Goal: Task Accomplishment & Management: Manage account settings

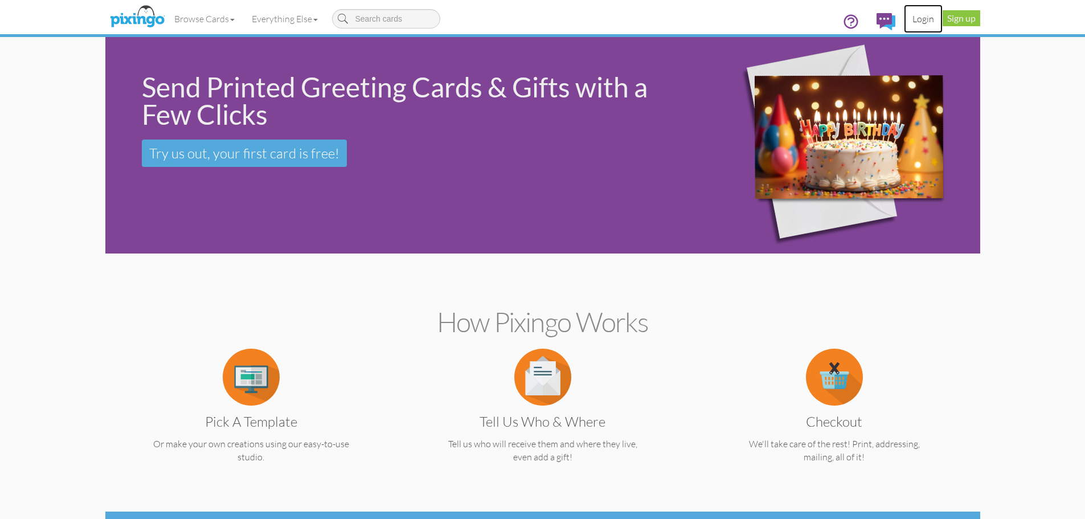
click at [927, 14] on link "Login" at bounding box center [923, 19] width 39 height 28
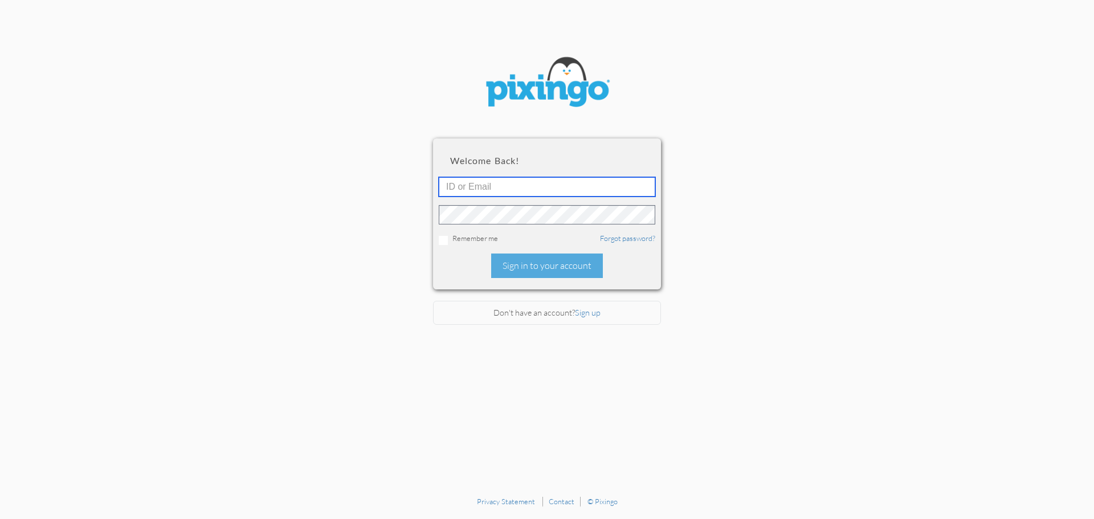
type input "[EMAIL_ADDRESS][DOMAIN_NAME]"
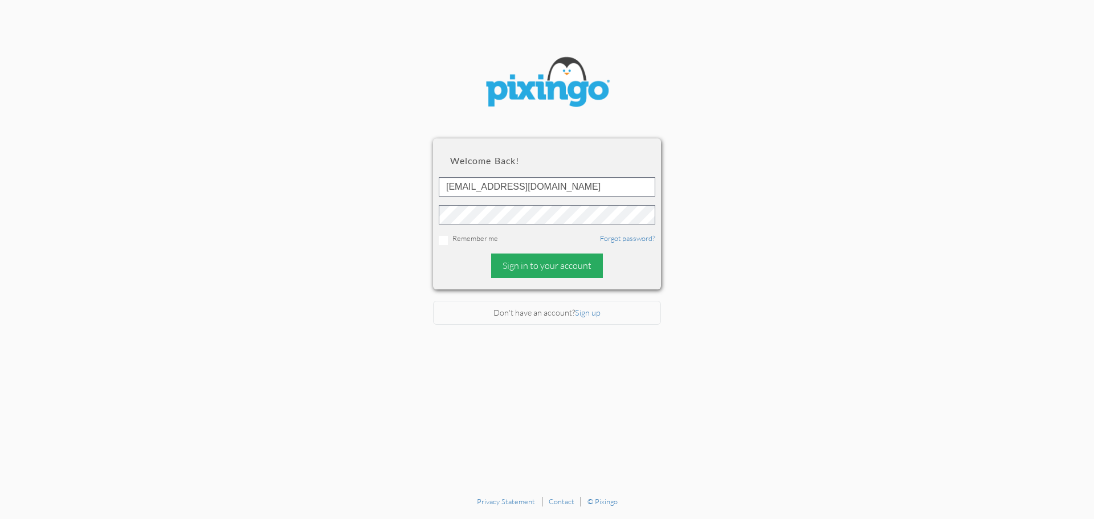
click at [541, 264] on div "Sign in to your account" at bounding box center [547, 265] width 112 height 24
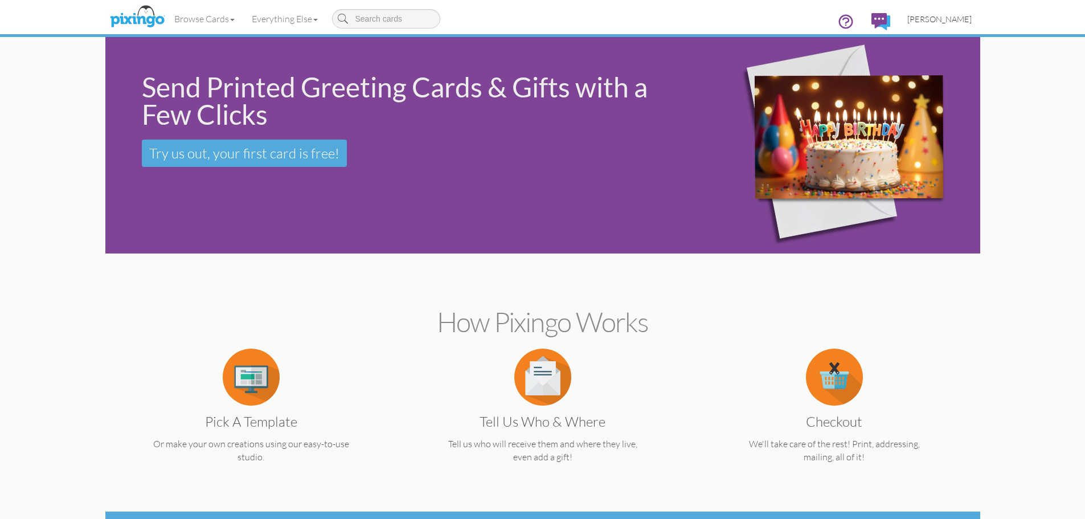
click at [951, 17] on span "[PERSON_NAME]" at bounding box center [939, 19] width 64 height 10
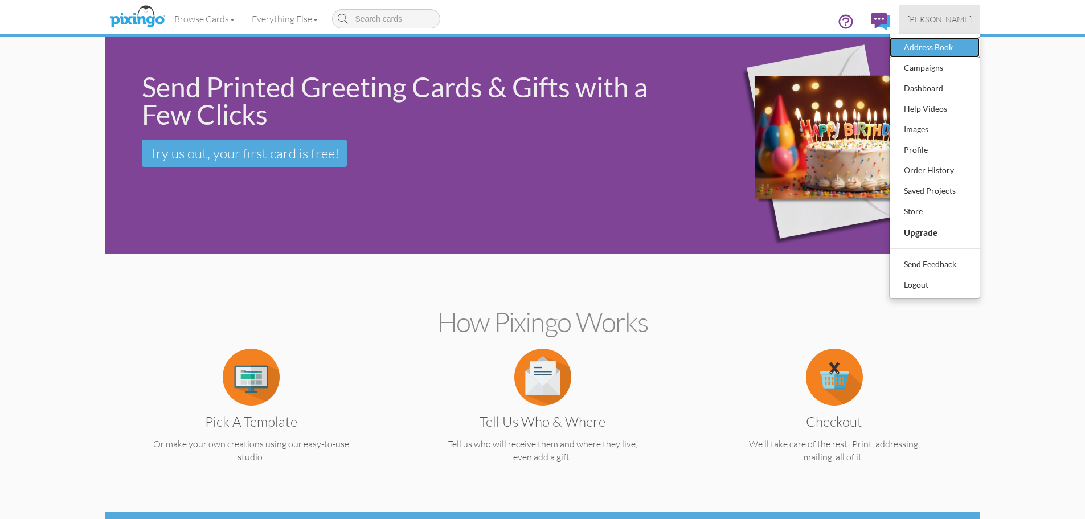
click at [954, 48] on div "Address Book" at bounding box center [934, 47] width 67 height 17
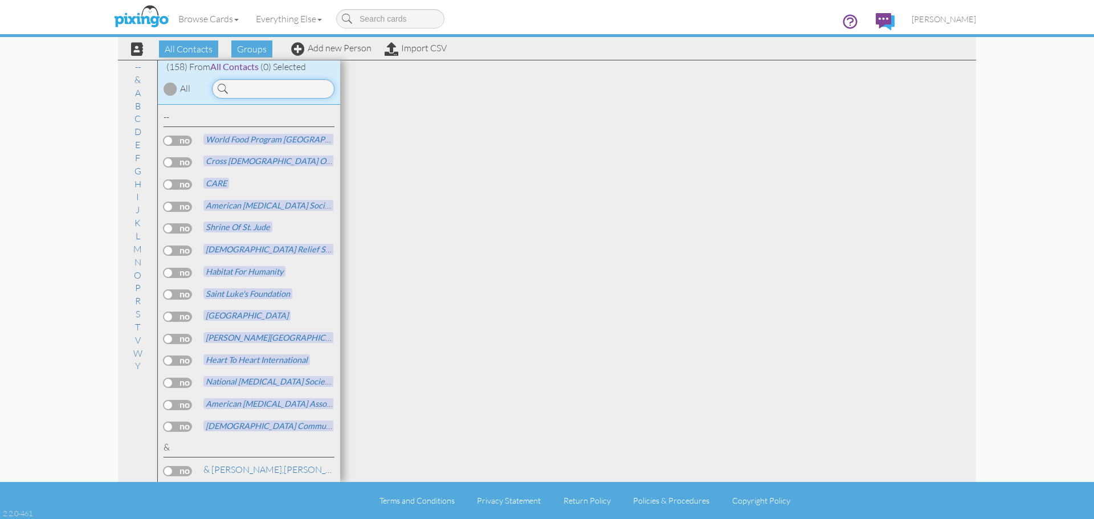
click at [289, 85] on input at bounding box center [273, 88] width 122 height 19
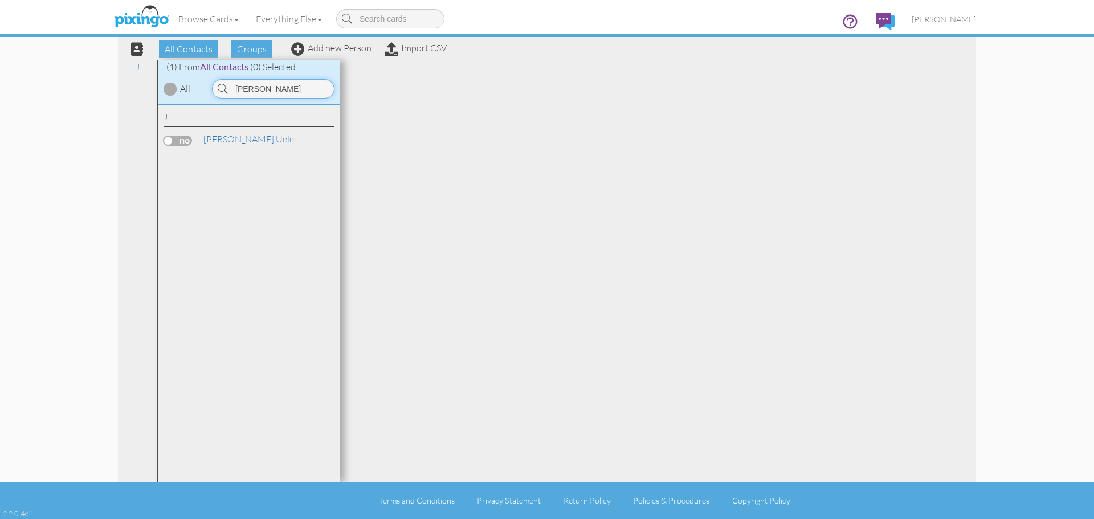
type input "javier"
click at [228, 130] on div "J Javier, Uele" at bounding box center [248, 130] width 171 height 39
click at [230, 138] on link "Javier, Uele" at bounding box center [248, 139] width 93 height 14
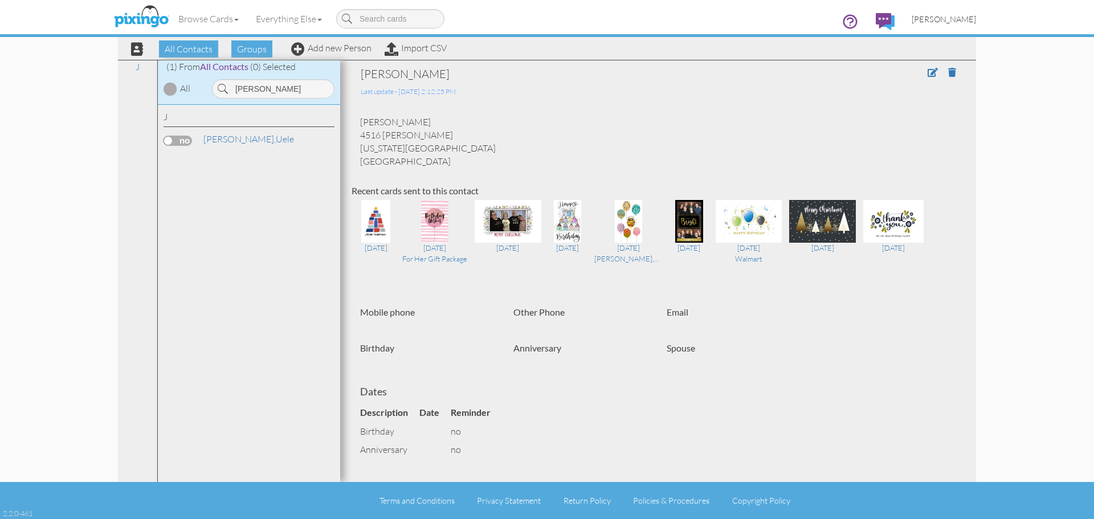
click at [965, 15] on span "[PERSON_NAME]" at bounding box center [943, 19] width 64 height 10
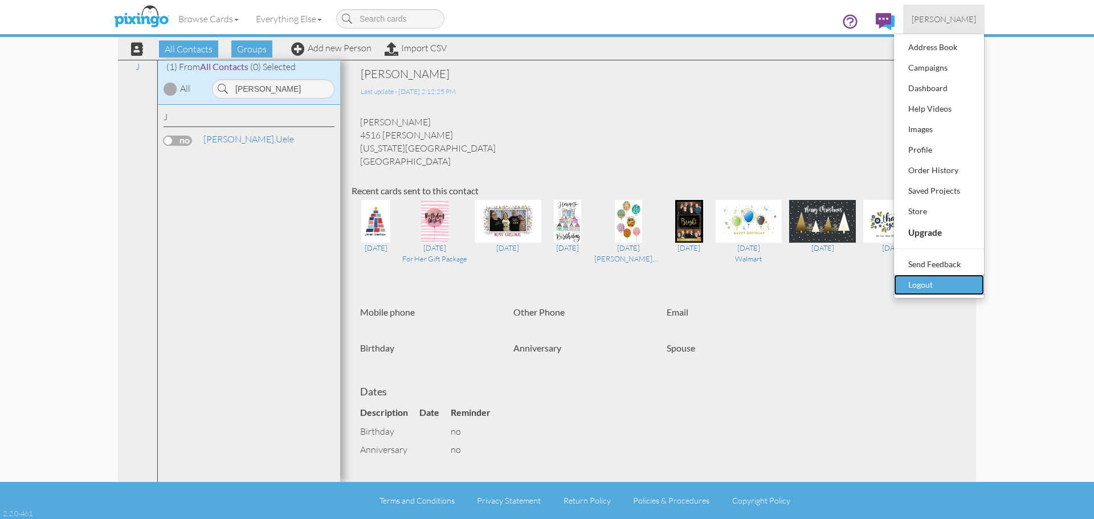
click at [927, 284] on div "Logout" at bounding box center [938, 284] width 67 height 17
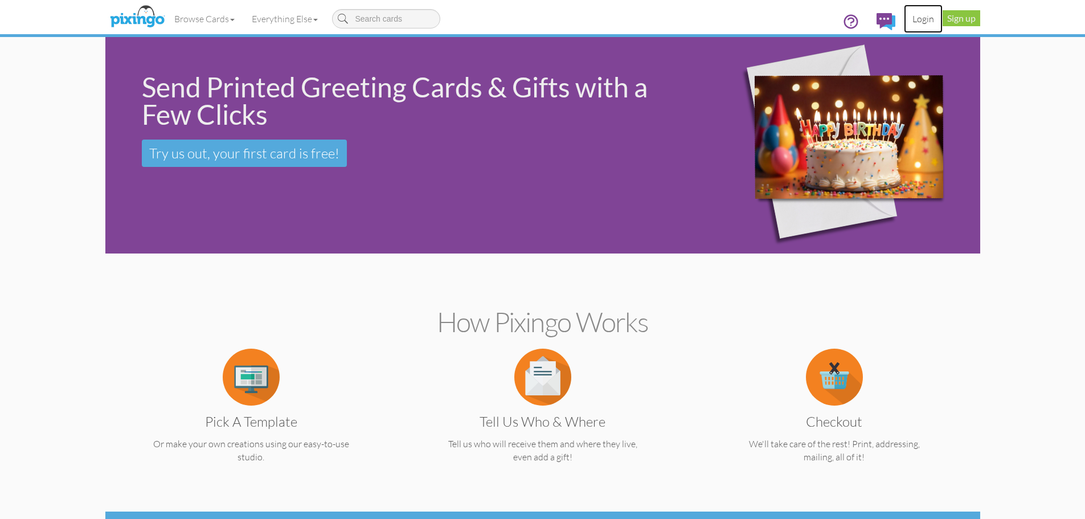
click at [927, 15] on link "Login" at bounding box center [923, 19] width 39 height 28
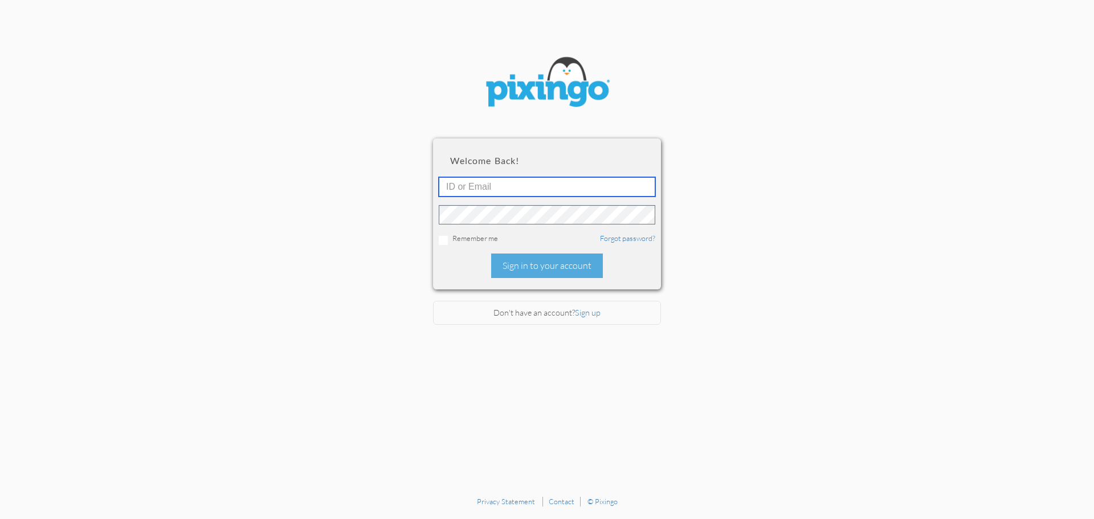
type input "judybond32@gmail.com"
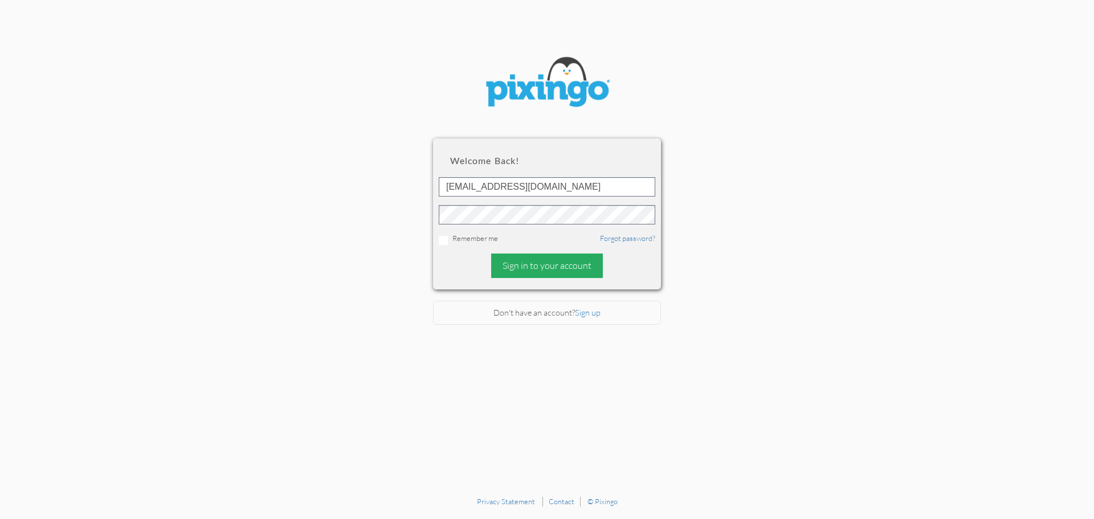
click at [546, 262] on div "Sign in to your account" at bounding box center [547, 265] width 112 height 24
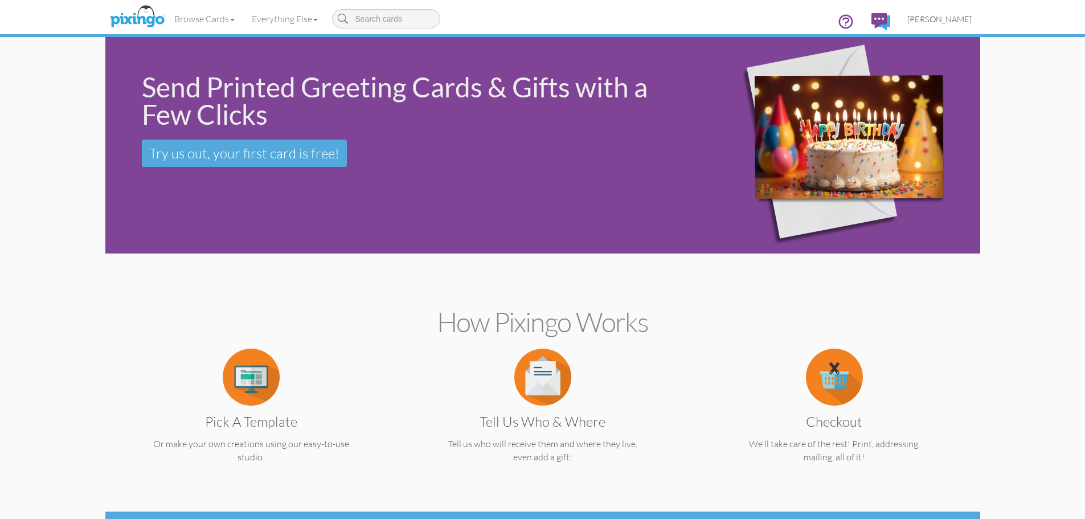
click at [957, 15] on span "[PERSON_NAME]" at bounding box center [939, 19] width 64 height 10
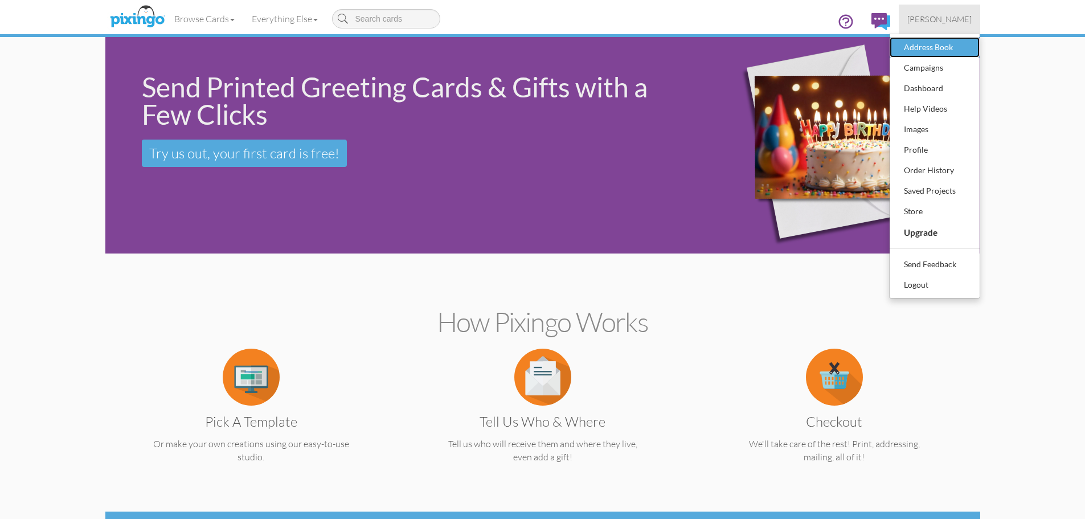
click at [955, 46] on div "Address Book" at bounding box center [934, 47] width 67 height 17
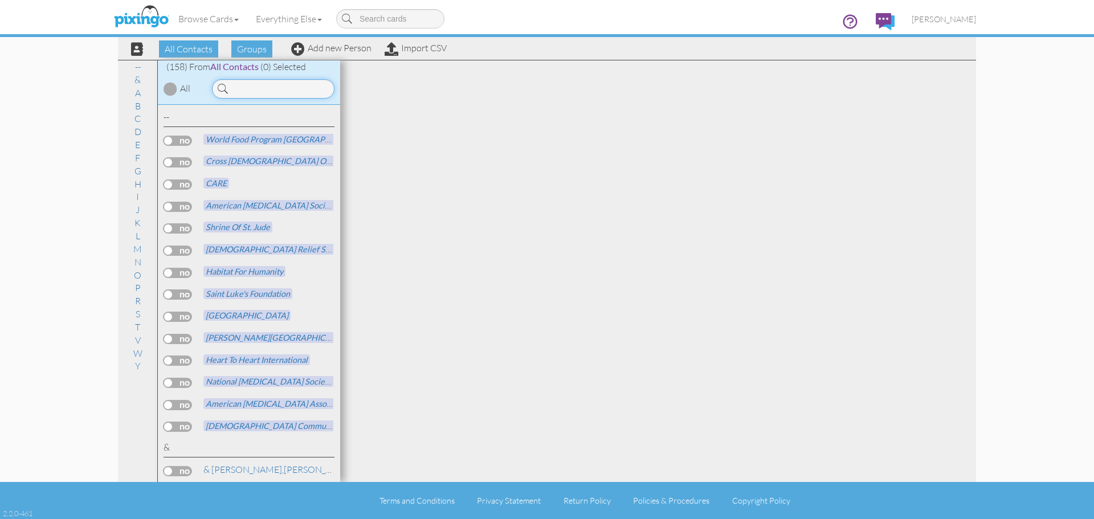
click at [251, 89] on input at bounding box center [273, 88] width 122 height 19
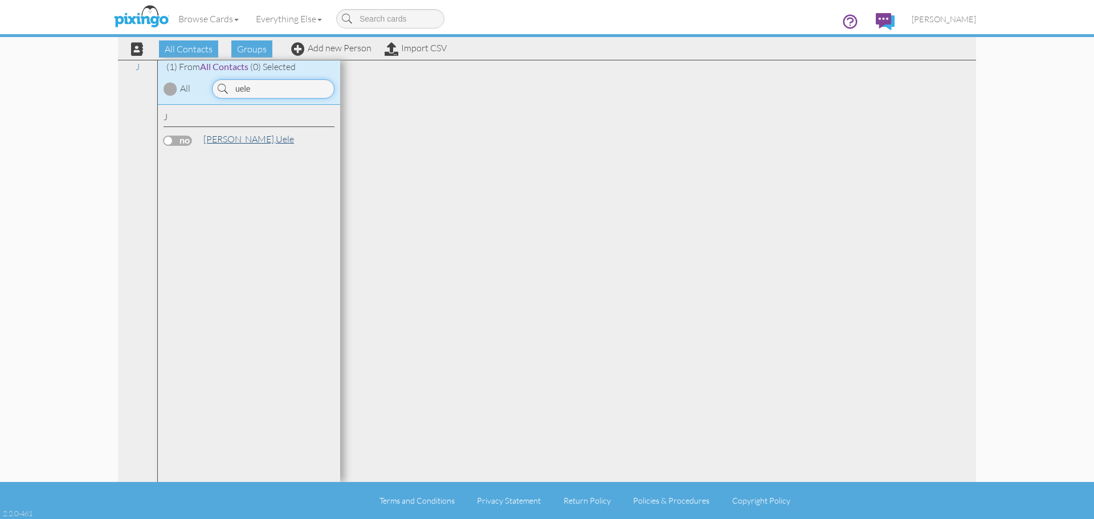
type input "uele"
click at [223, 138] on span "[PERSON_NAME]," at bounding box center [239, 138] width 72 height 11
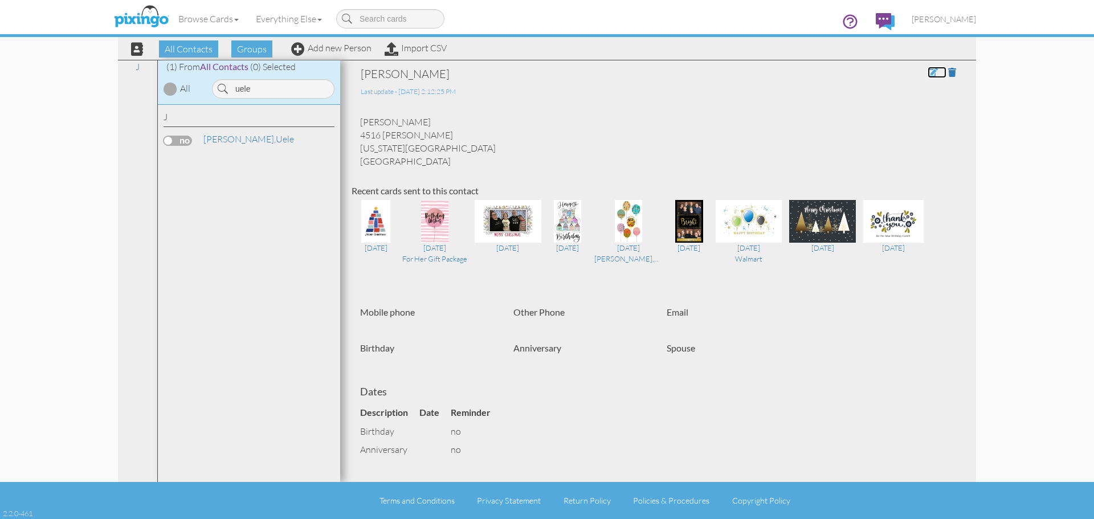
click at [927, 69] on span at bounding box center [932, 72] width 10 height 9
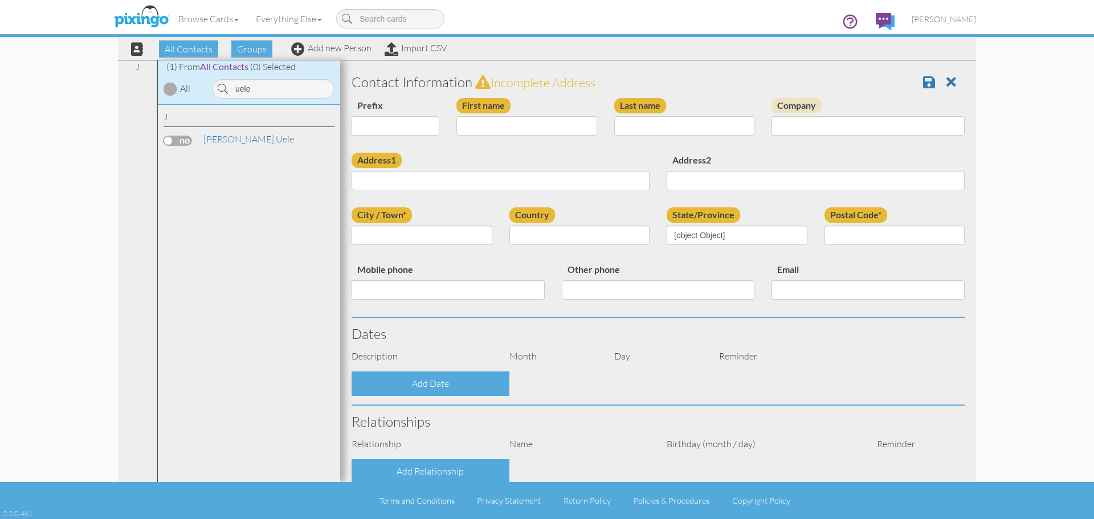
select select "string:"
type input "Uele"
type input "Javier"
type input "4516 [PERSON_NAME]"
type input "Kansas City"
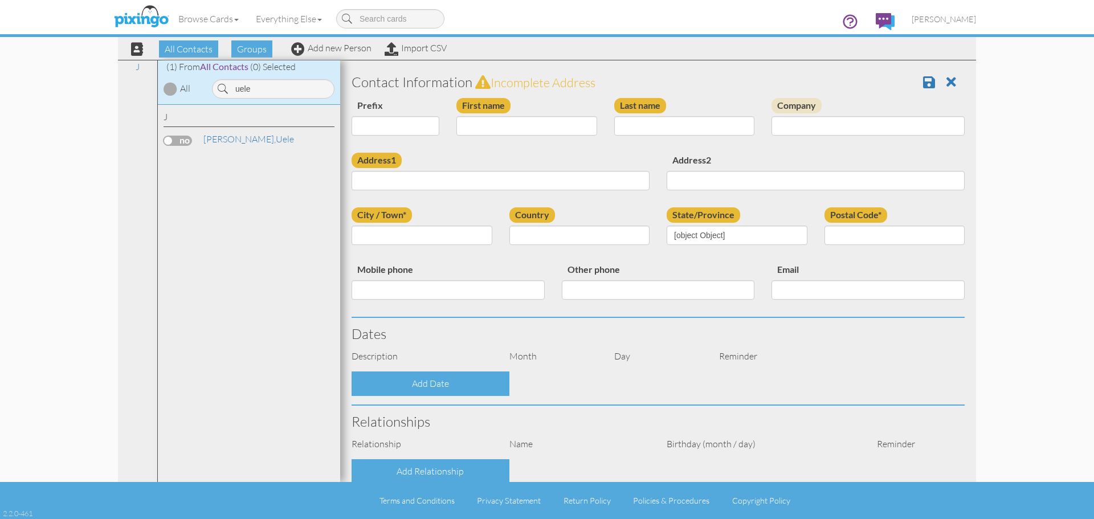
type input "64133"
select select "object:2828"
select select "object:3073"
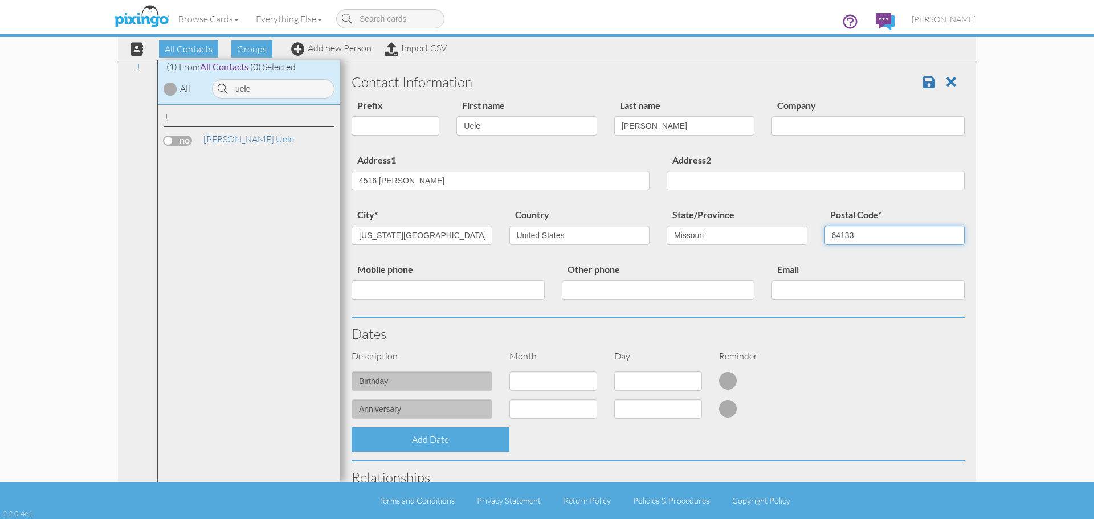
click at [866, 238] on input "64133" at bounding box center [894, 235] width 141 height 19
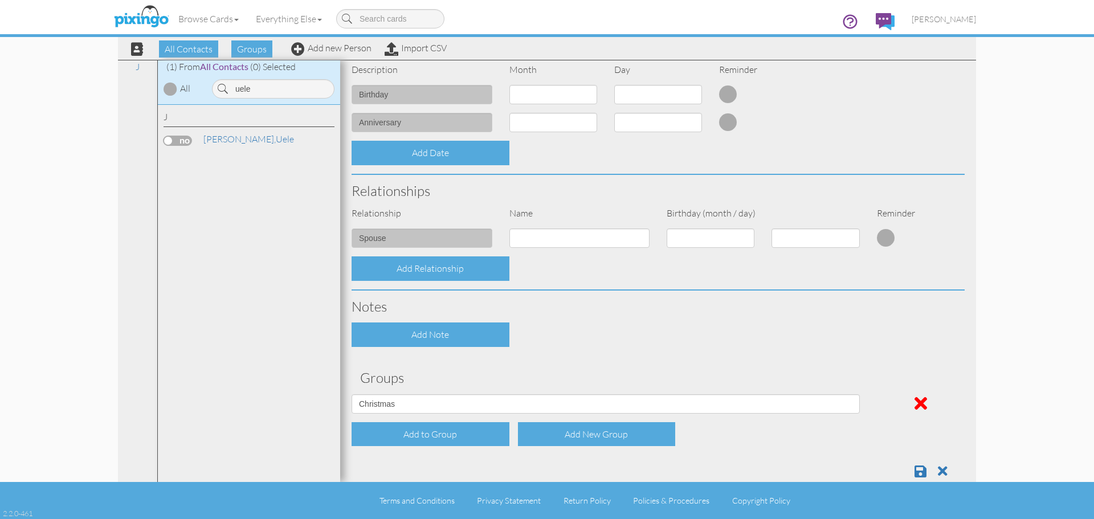
scroll to position [296, 0]
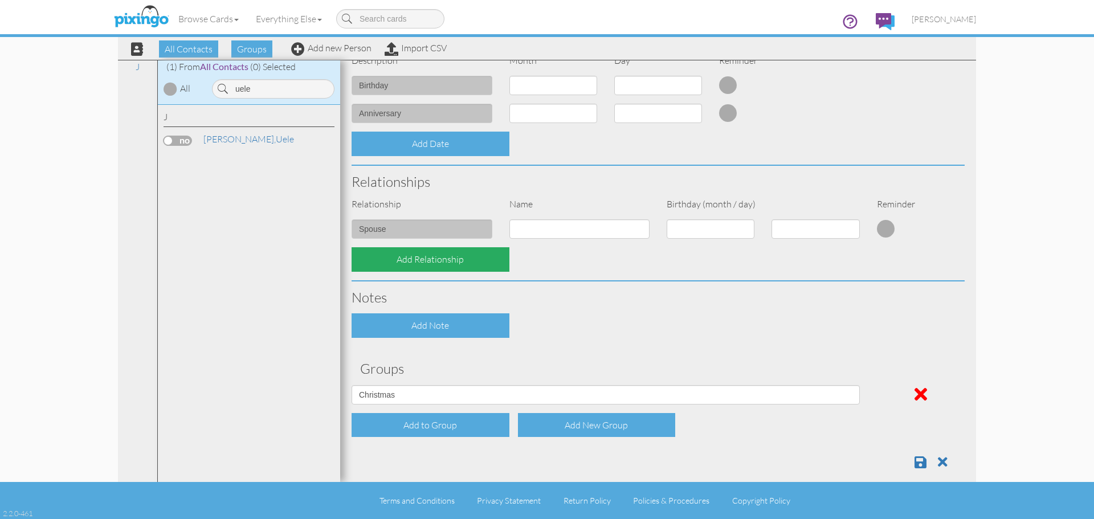
type input "64133-2375"
click at [438, 259] on div "Add Relationship" at bounding box center [430, 259] width 158 height 24
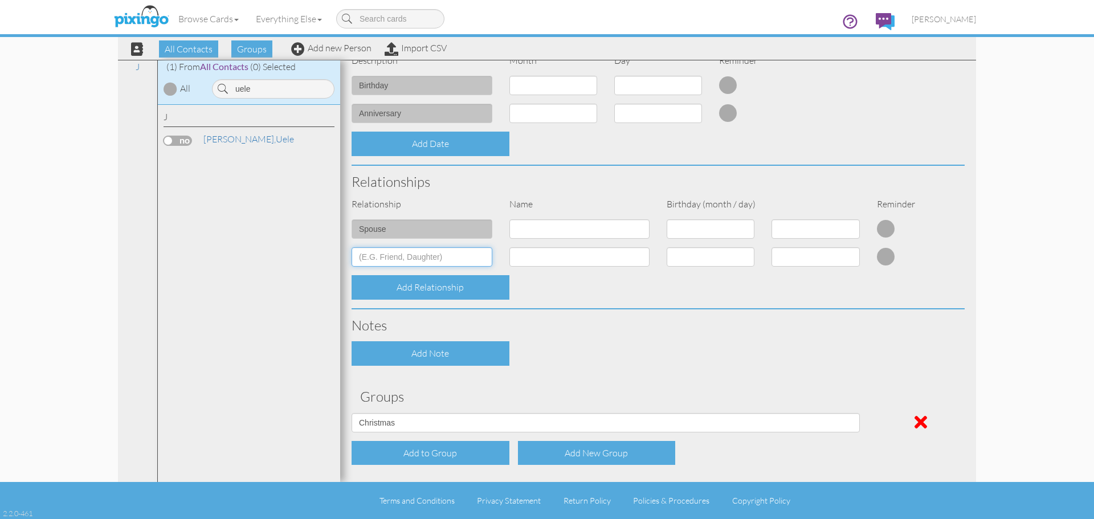
click at [419, 255] on input at bounding box center [421, 256] width 141 height 19
type input "Son"
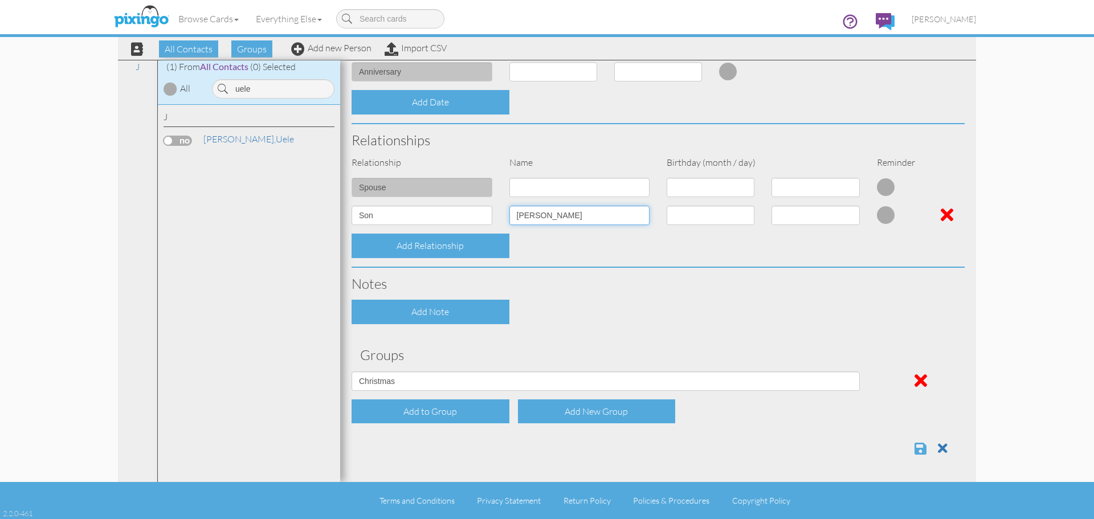
type input "[PERSON_NAME]"
click at [914, 452] on span at bounding box center [920, 448] width 12 height 14
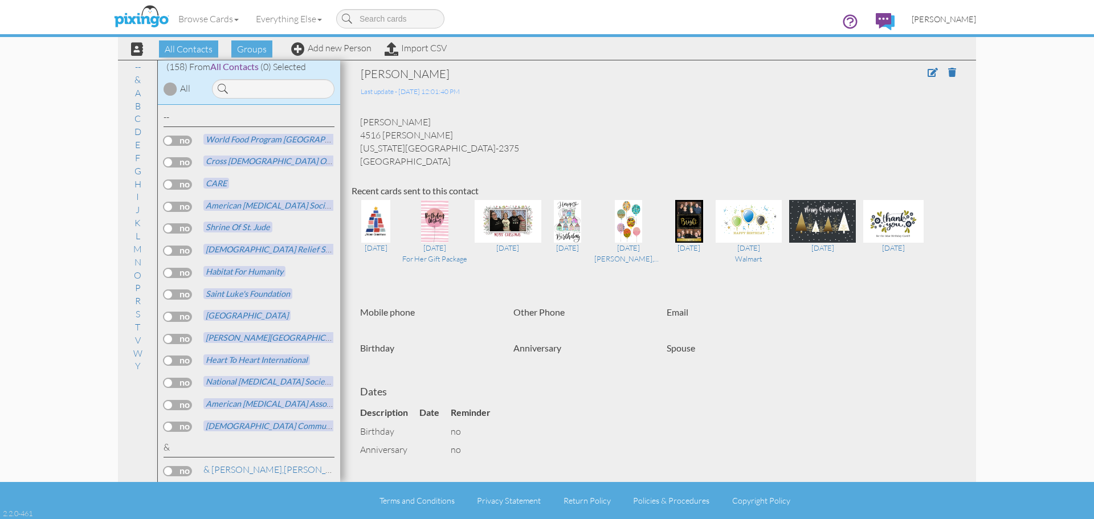
click at [947, 16] on span "[PERSON_NAME]" at bounding box center [943, 19] width 64 height 10
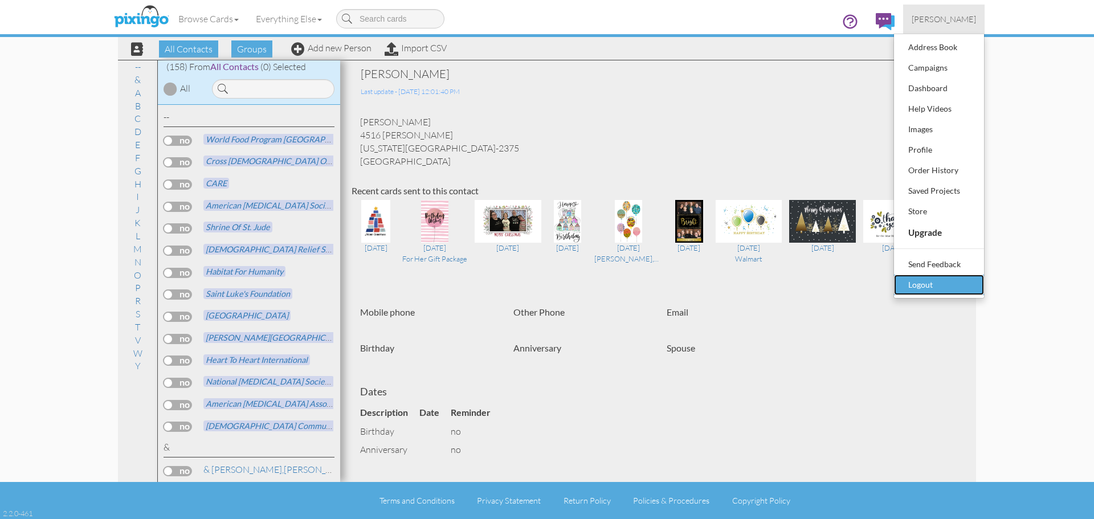
click at [930, 281] on div "Logout" at bounding box center [938, 284] width 67 height 17
